Goal: Transaction & Acquisition: Purchase product/service

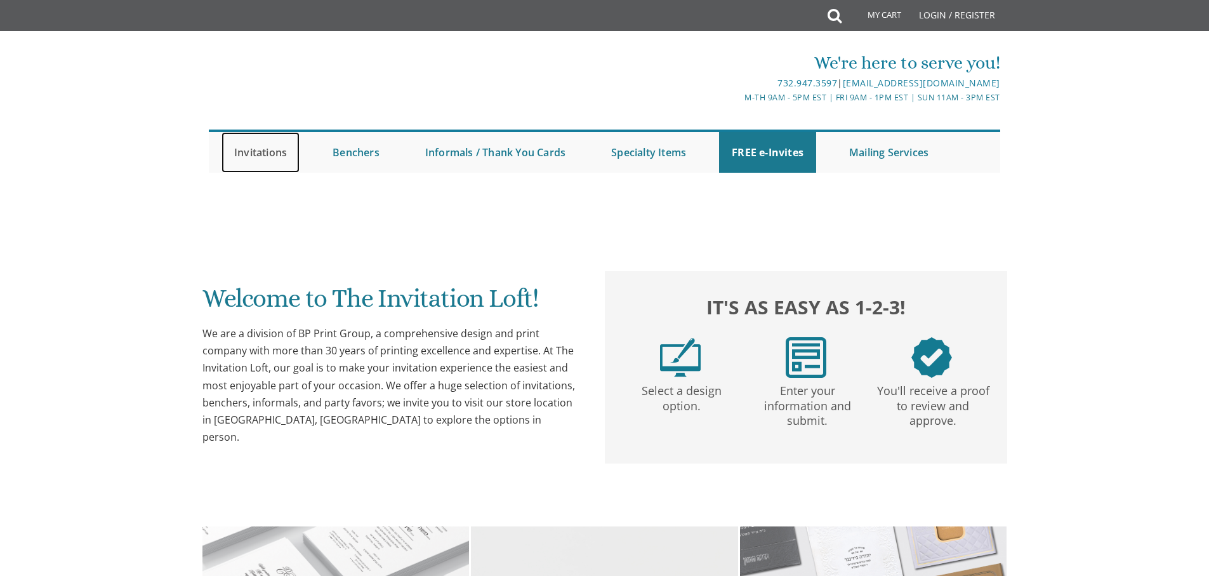
click at [263, 143] on link "Invitations" at bounding box center [261, 152] width 78 height 41
click at [265, 154] on link "Invitations" at bounding box center [261, 152] width 78 height 41
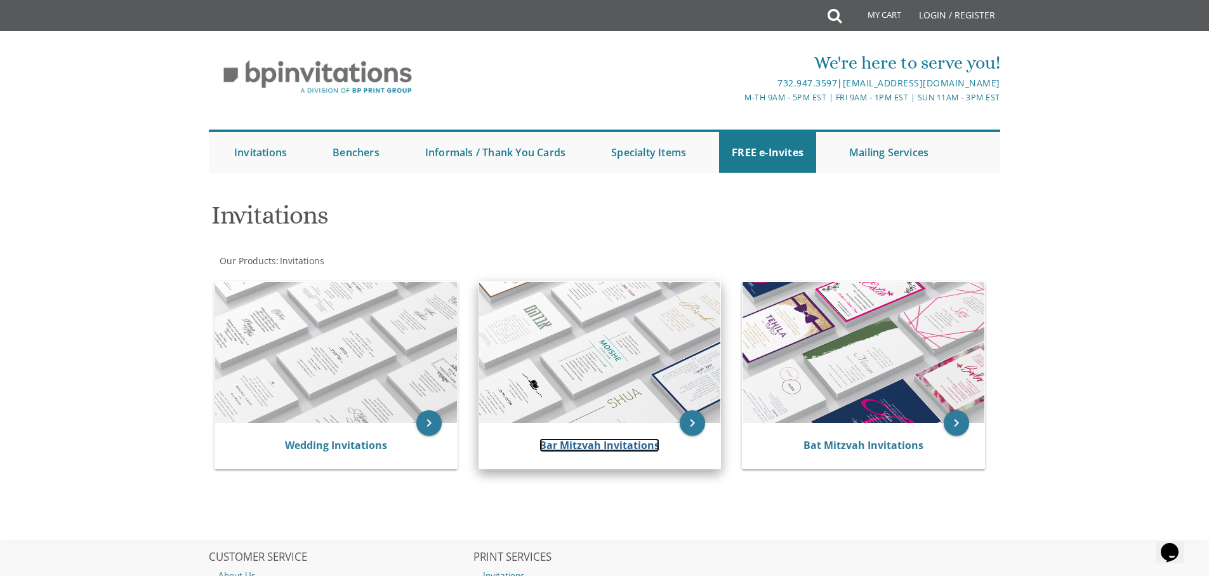
click at [602, 449] on link "Bar Mitzvah Invitations" at bounding box center [600, 445] width 120 height 14
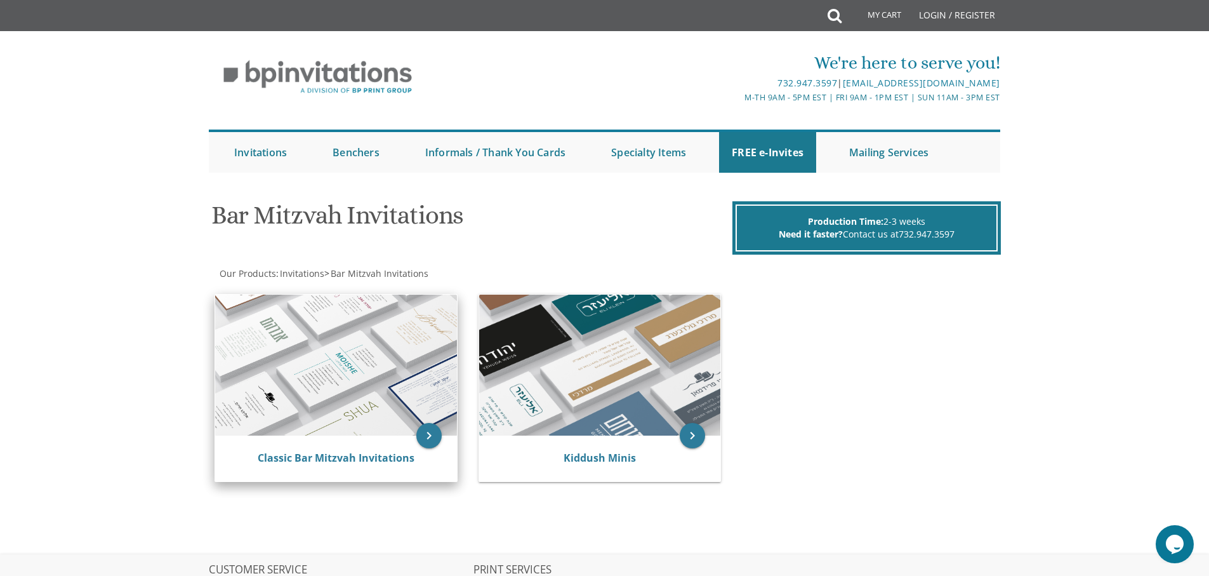
click at [350, 421] on img at bounding box center [336, 365] width 242 height 141
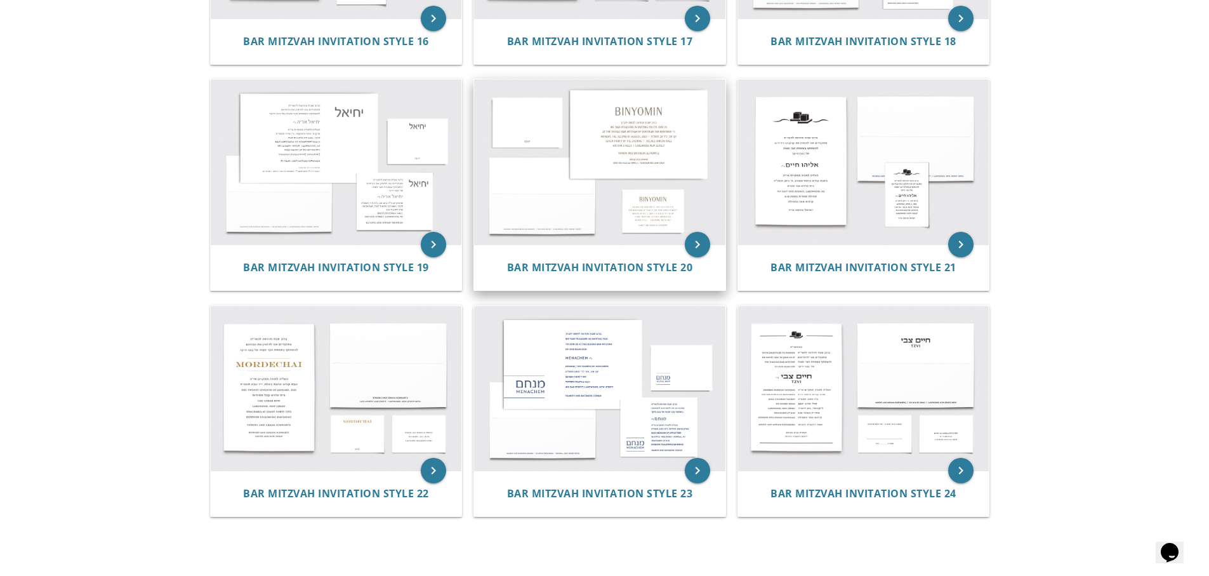
scroll to position [1574, 0]
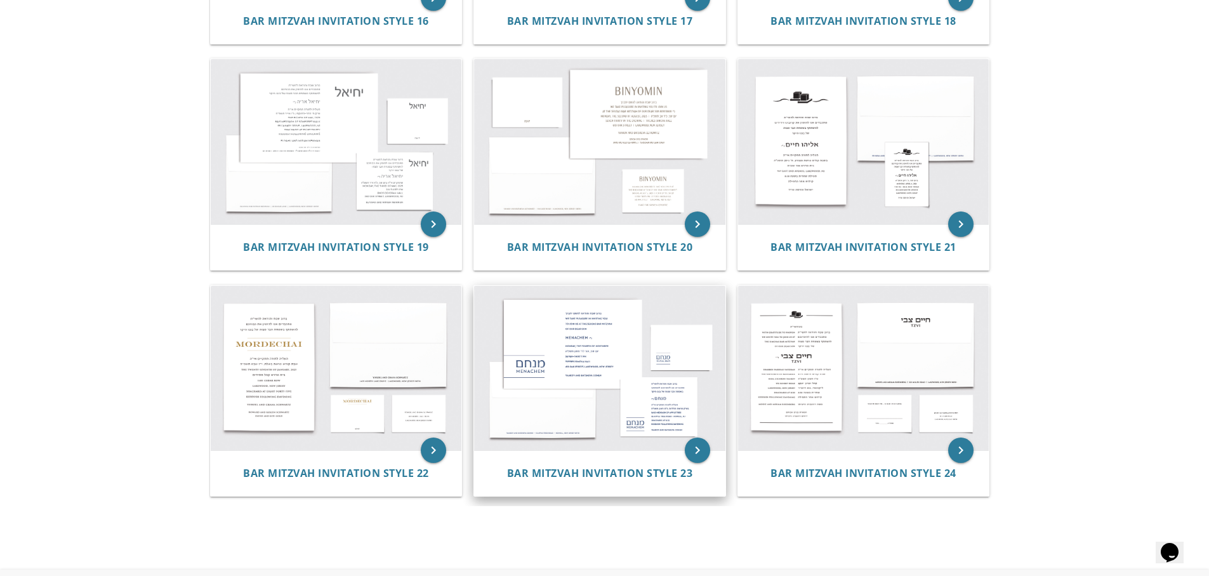
click at [587, 351] on img at bounding box center [599, 368] width 251 height 165
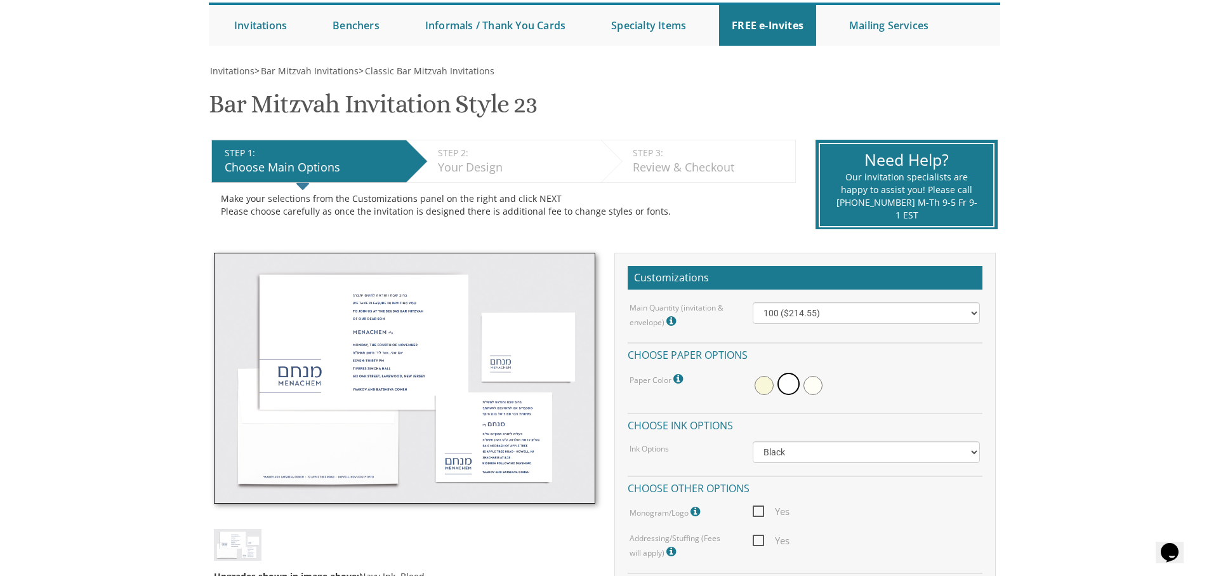
scroll to position [190, 0]
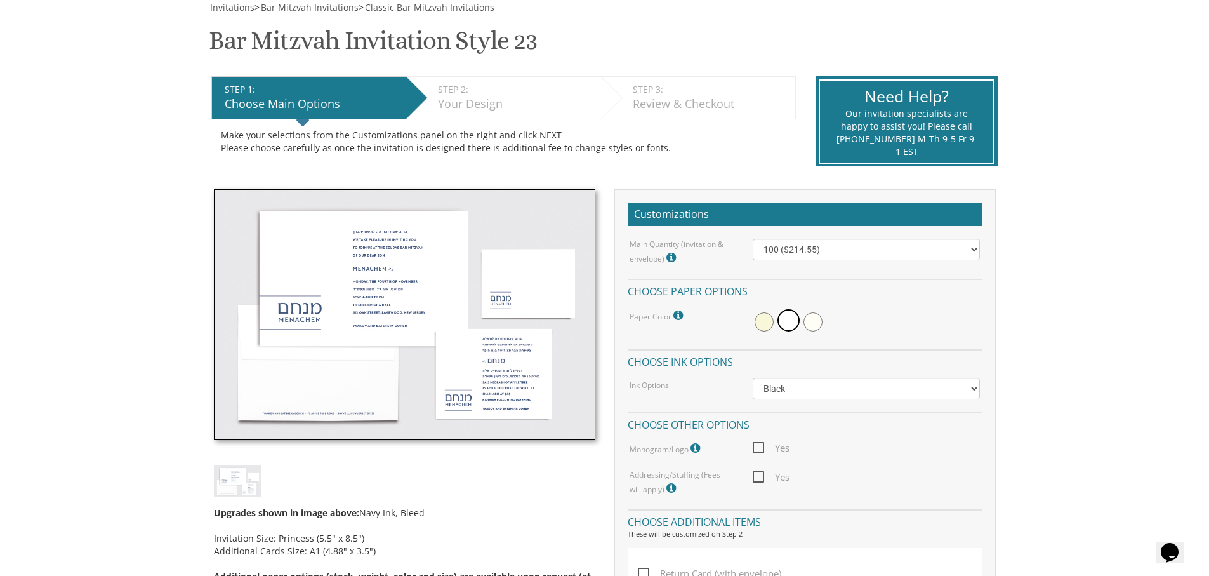
click at [981, 391] on div "Black Colored Ink ($65.00) Black + One Color ($100.00) Two Colors ($137.95)" at bounding box center [866, 389] width 246 height 22
click at [976, 390] on select "Black Colored Ink ($65.00) Black + One Color ($100.00) Two Colors ($137.95)" at bounding box center [866, 389] width 227 height 22
click at [759, 446] on span "Yes" at bounding box center [771, 448] width 37 height 16
click at [759, 446] on input "Yes" at bounding box center [757, 447] width 8 height 8
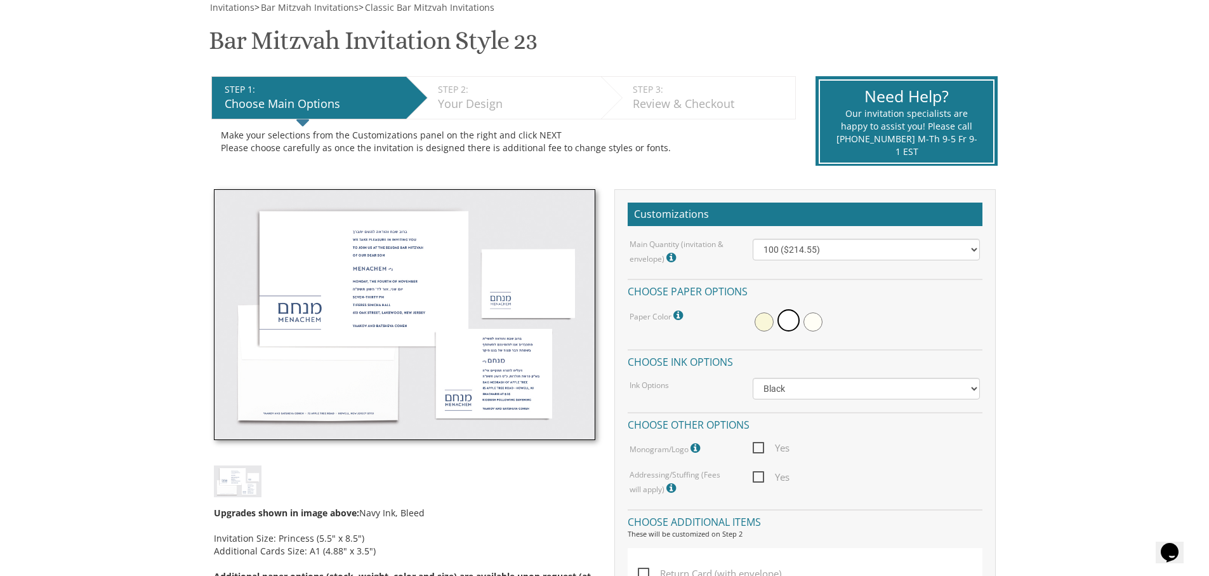
checkbox input "true"
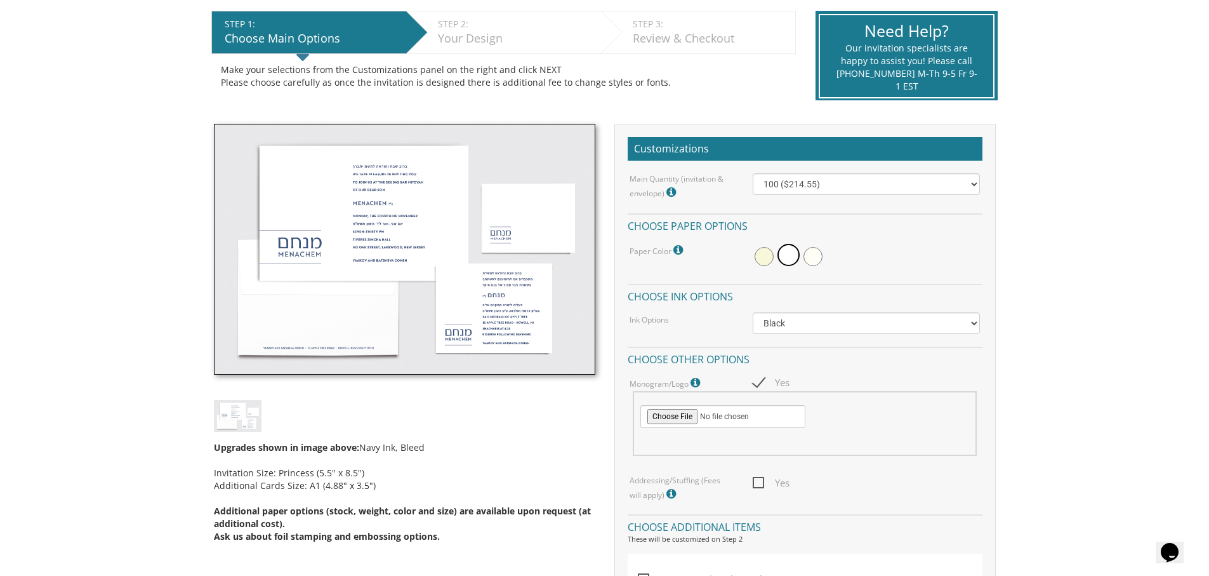
scroll to position [254, 0]
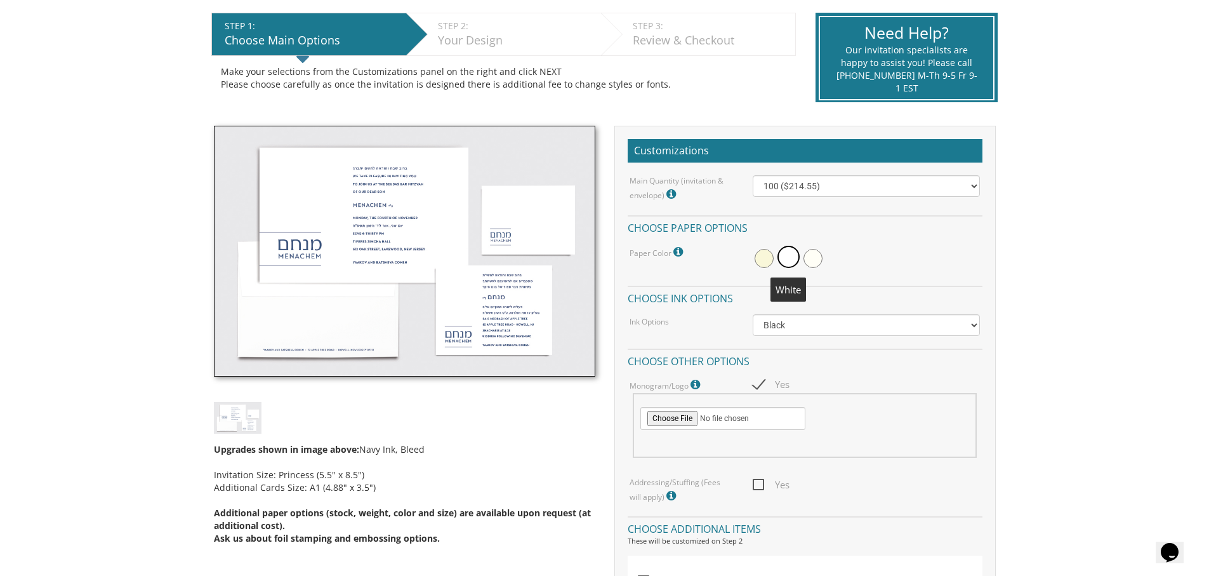
click at [795, 257] on span at bounding box center [789, 257] width 22 height 22
click at [539, 312] on img at bounding box center [405, 251] width 382 height 251
click at [422, 249] on img at bounding box center [405, 251] width 382 height 251
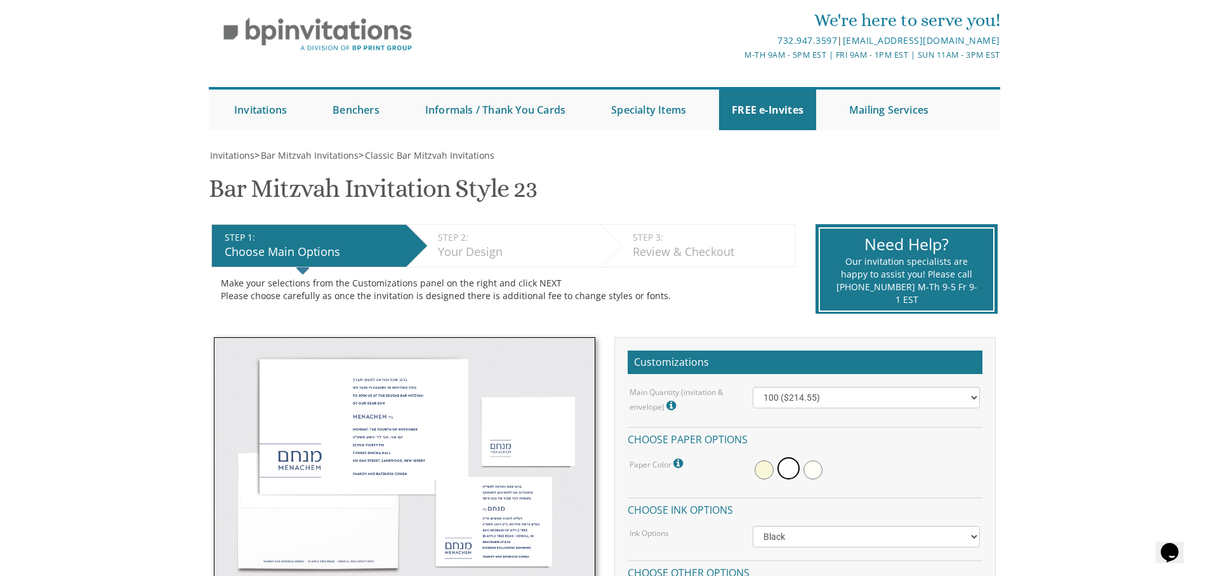
scroll to position [0, 0]
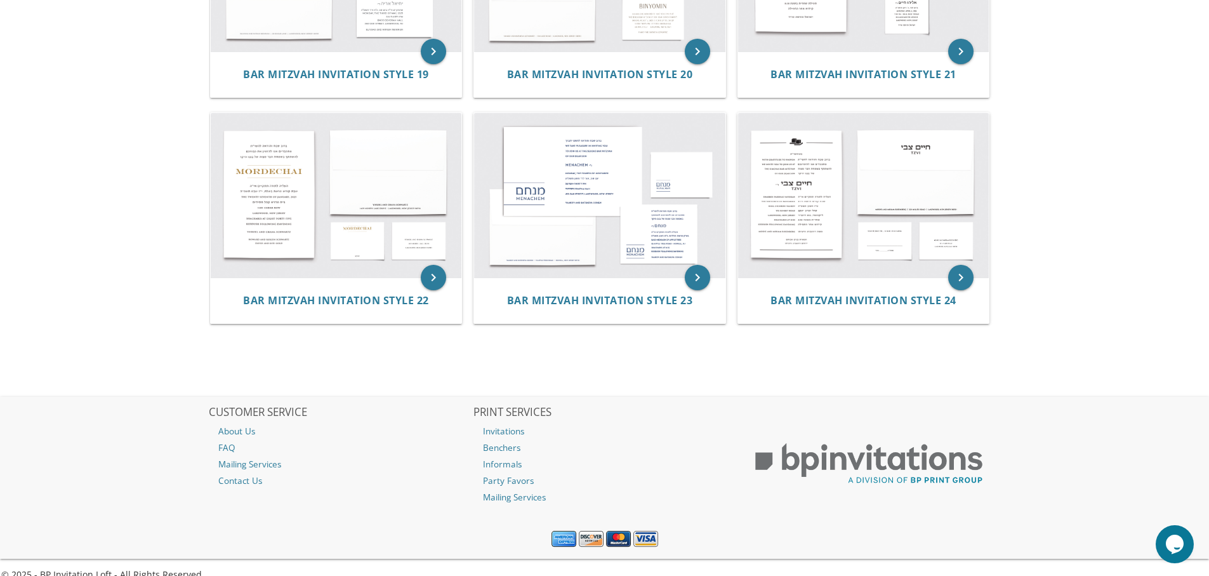
scroll to position [1764, 0]
